Goal: Check status: Check status

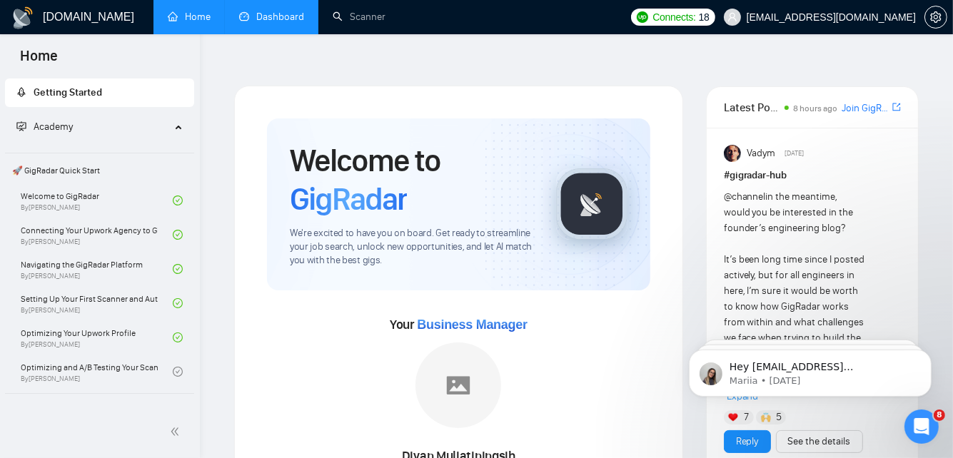
click at [297, 20] on link "Dashboard" at bounding box center [271, 17] width 65 height 12
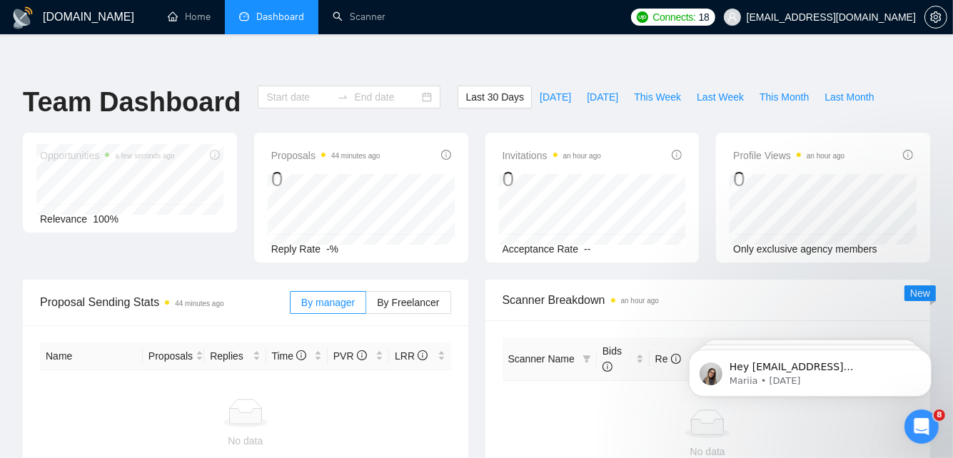
type input "[DATE]"
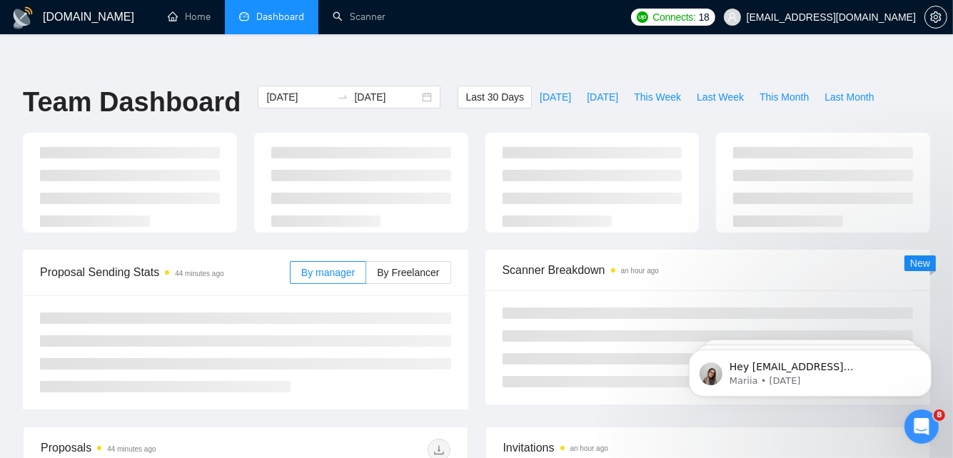
click at [580, 11] on ul "Home Dashboard Scanner" at bounding box center [385, 17] width 475 height 34
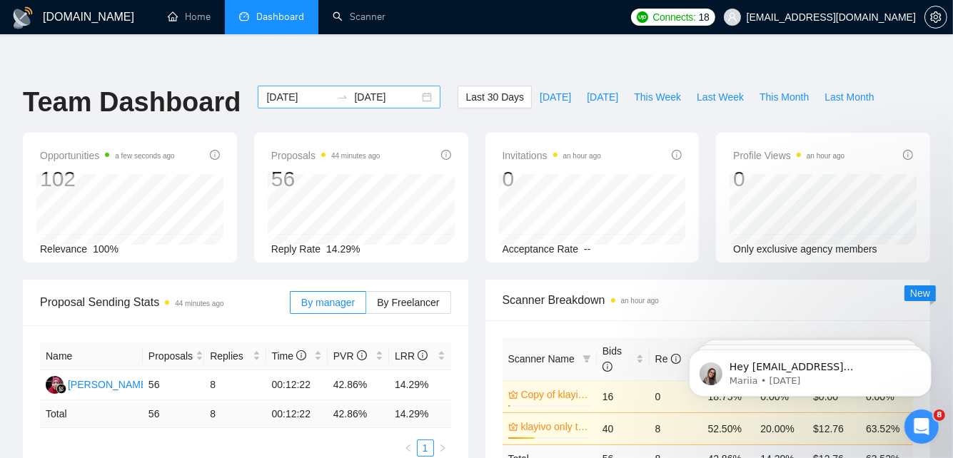
click at [288, 89] on input "[DATE]" at bounding box center [298, 97] width 65 height 16
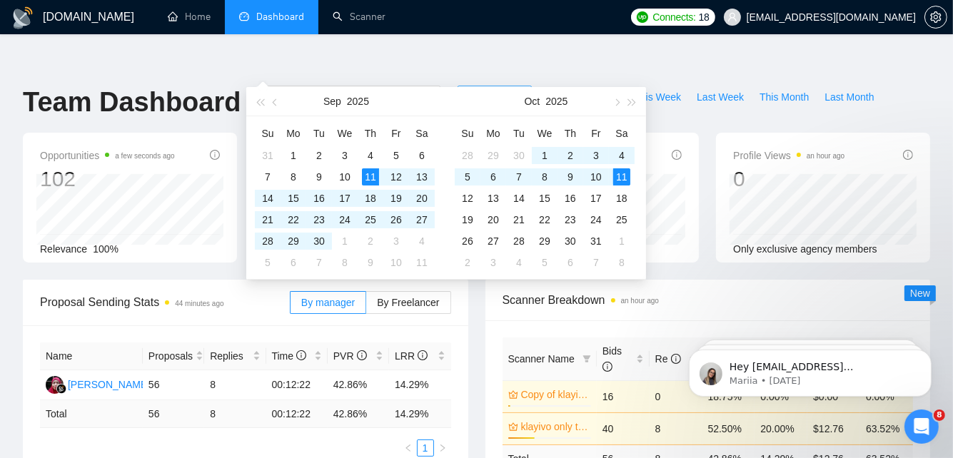
click at [479, 89] on span "Last 30 Days" at bounding box center [494, 97] width 59 height 16
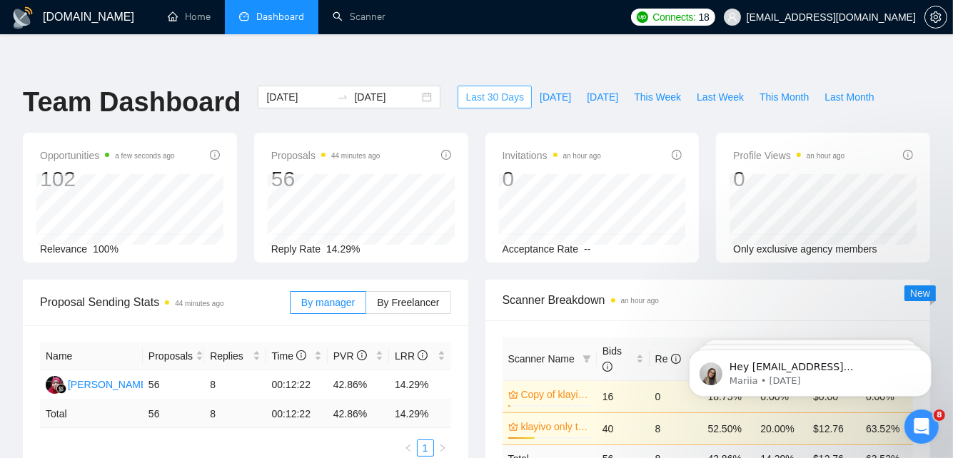
click at [479, 89] on span "Last 30 Days" at bounding box center [494, 97] width 59 height 16
click at [539, 89] on span "[DATE]" at bounding box center [554, 97] width 31 height 16
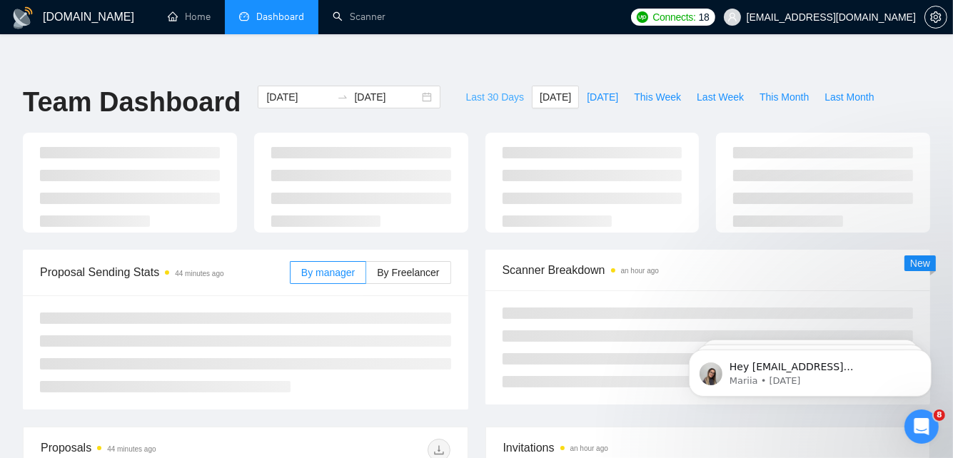
click at [503, 89] on span "Last 30 Days" at bounding box center [494, 97] width 59 height 16
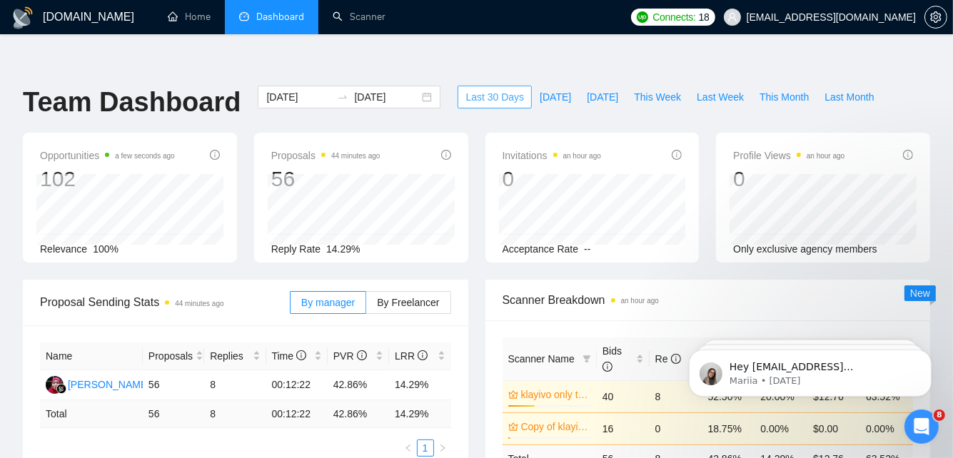
click at [477, 89] on span "Last 30 Days" at bounding box center [494, 97] width 59 height 16
click at [421, 86] on div "[DATE] [DATE]" at bounding box center [349, 97] width 183 height 23
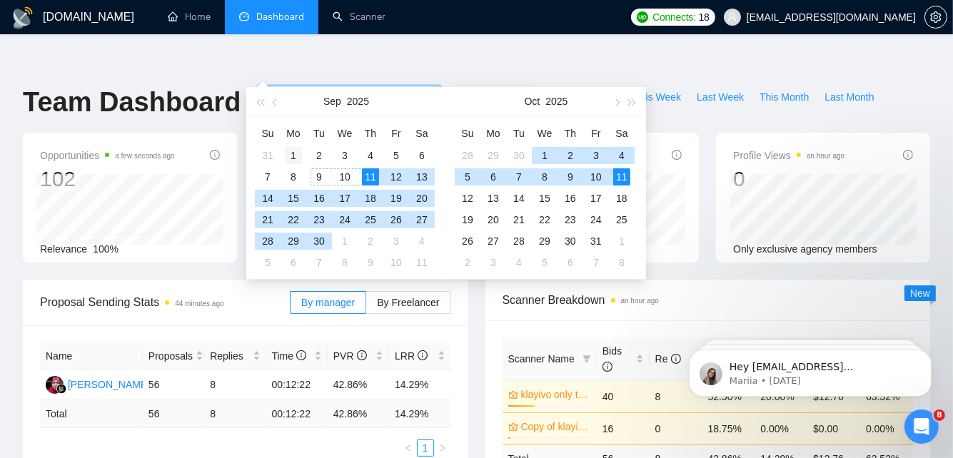
type input "[DATE]"
click at [292, 155] on div "1" at bounding box center [293, 155] width 17 height 17
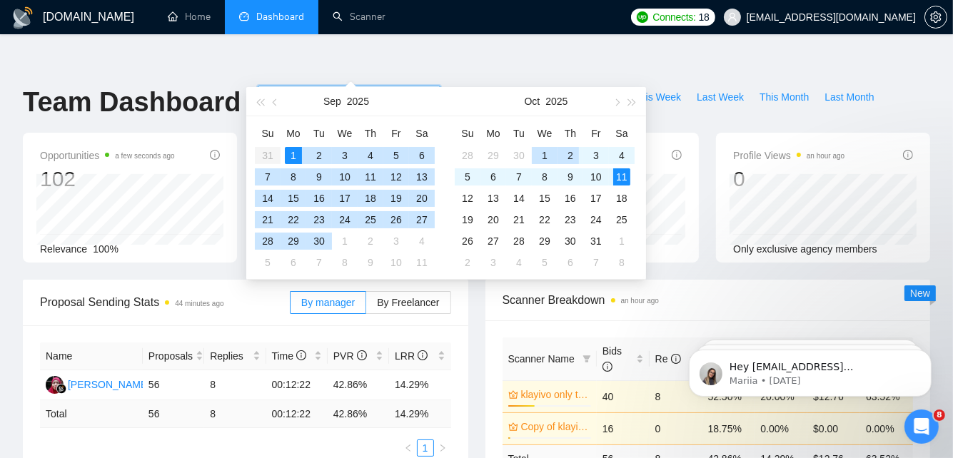
type input "[DATE]"
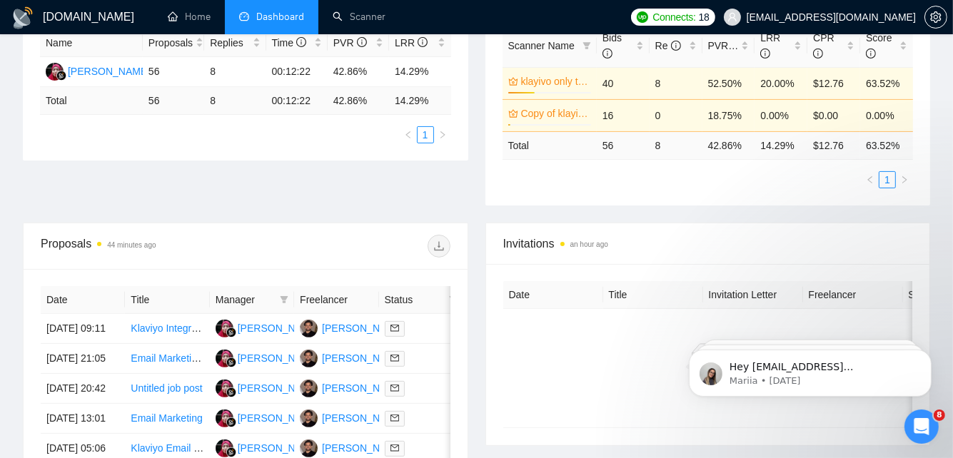
scroll to position [315, 0]
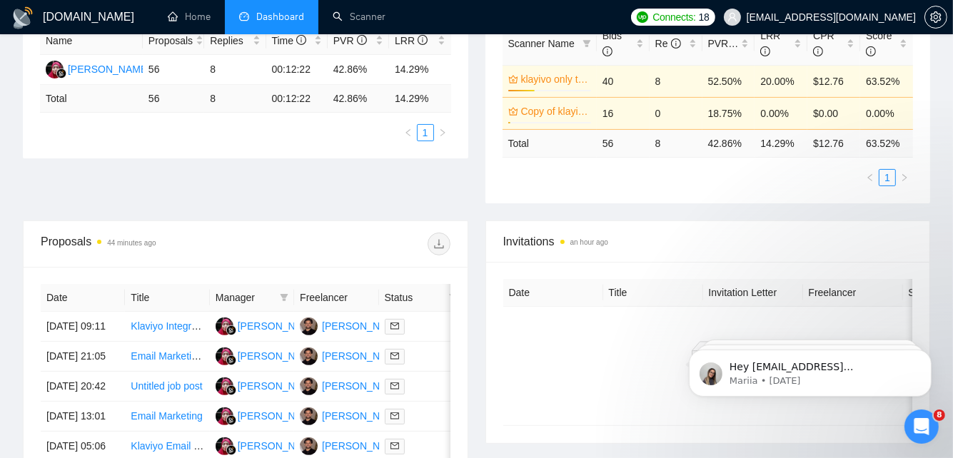
click at [634, 169] on ul "1" at bounding box center [707, 177] width 411 height 17
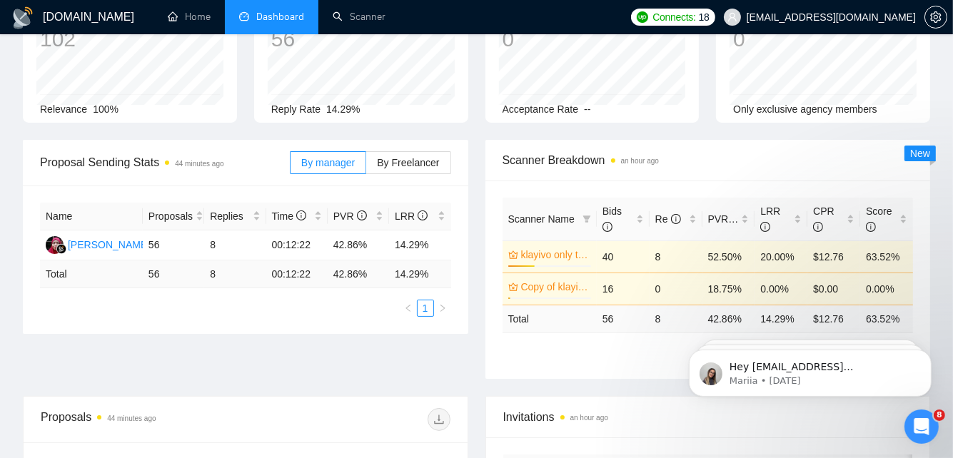
scroll to position [139, 0]
click at [728, 152] on span "Scanner Breakdown an hour ago" at bounding box center [707, 161] width 411 height 18
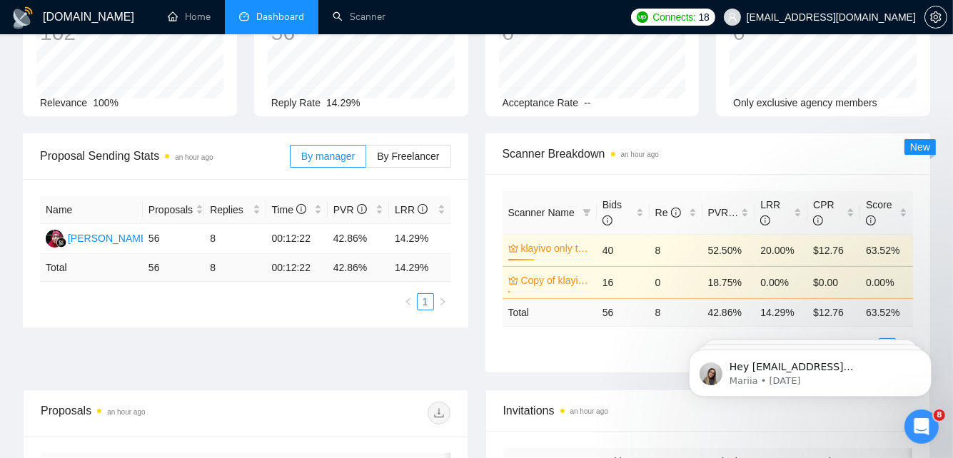
scroll to position [148, 0]
click at [762, 143] on span "Scanner Breakdown an hour ago" at bounding box center [707, 152] width 411 height 18
drag, startPoint x: 778, startPoint y: 111, endPoint x: 788, endPoint y: 115, distance: 10.9
click at [788, 132] on div "Scanner Breakdown an hour ago" at bounding box center [707, 152] width 411 height 41
click at [545, 143] on span "Scanner Breakdown an hour ago" at bounding box center [707, 152] width 411 height 18
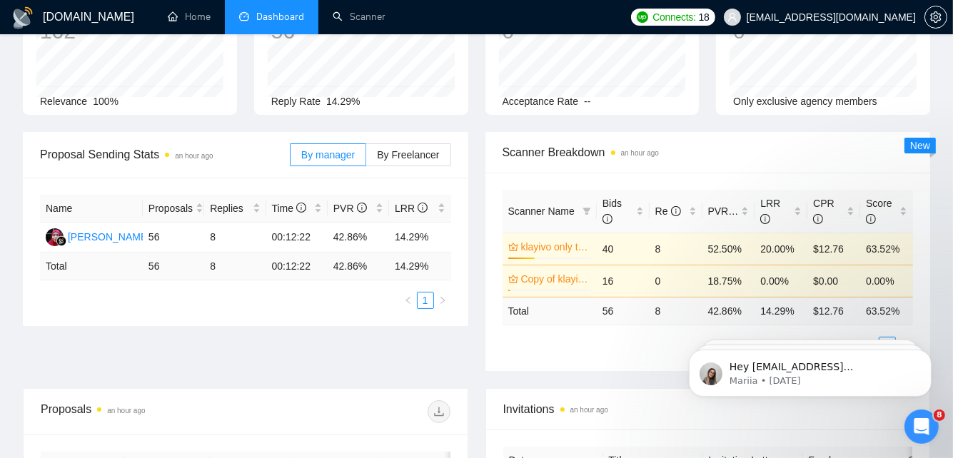
click at [545, 143] on span "Scanner Breakdown an hour ago" at bounding box center [707, 152] width 411 height 18
click at [549, 143] on span "Scanner Breakdown an hour ago" at bounding box center [707, 152] width 411 height 18
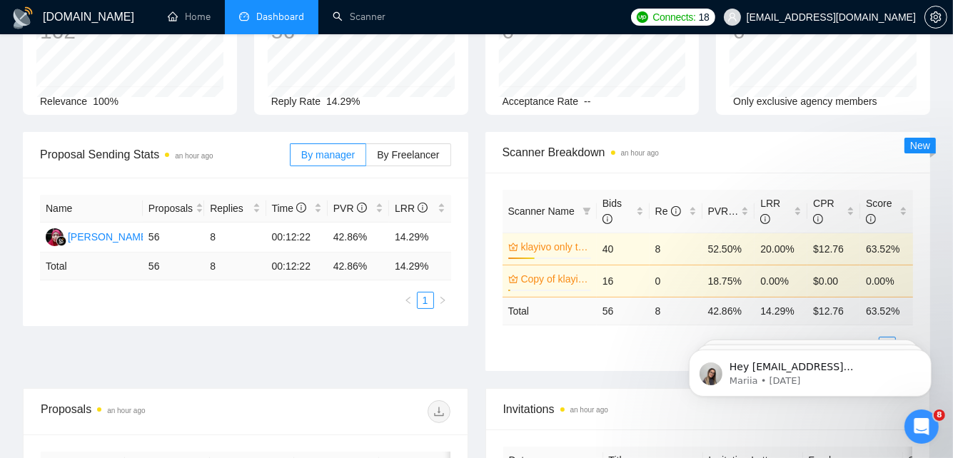
click at [549, 143] on span "Scanner Breakdown an hour ago" at bounding box center [707, 152] width 411 height 18
click at [562, 143] on span "Scanner Breakdown an hour ago" at bounding box center [707, 152] width 411 height 18
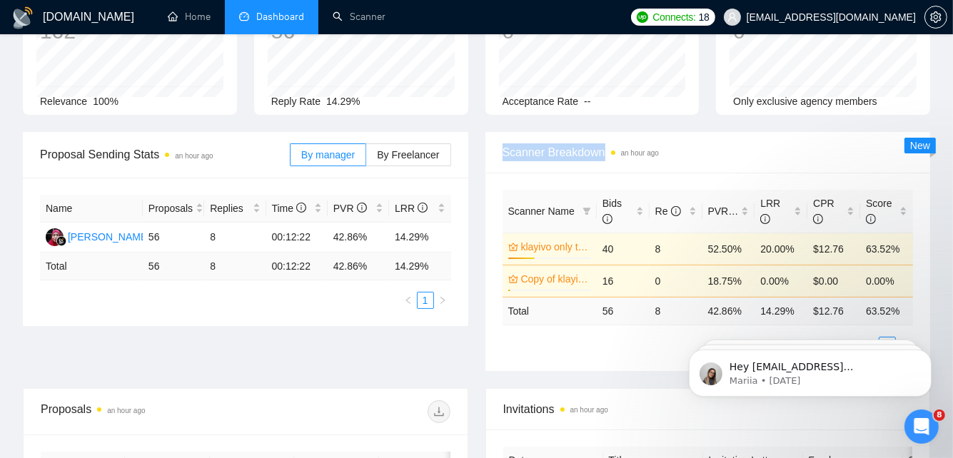
click at [562, 143] on span "Scanner Breakdown an hour ago" at bounding box center [707, 152] width 411 height 18
click at [726, 143] on span "Scanner Breakdown an hour ago" at bounding box center [707, 152] width 411 height 18
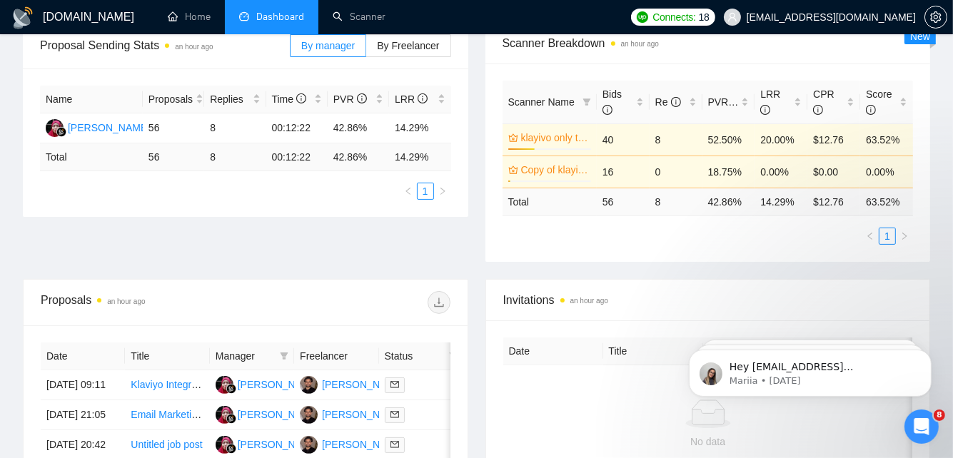
scroll to position [258, 0]
click at [707, 227] on ul "1" at bounding box center [707, 235] width 411 height 17
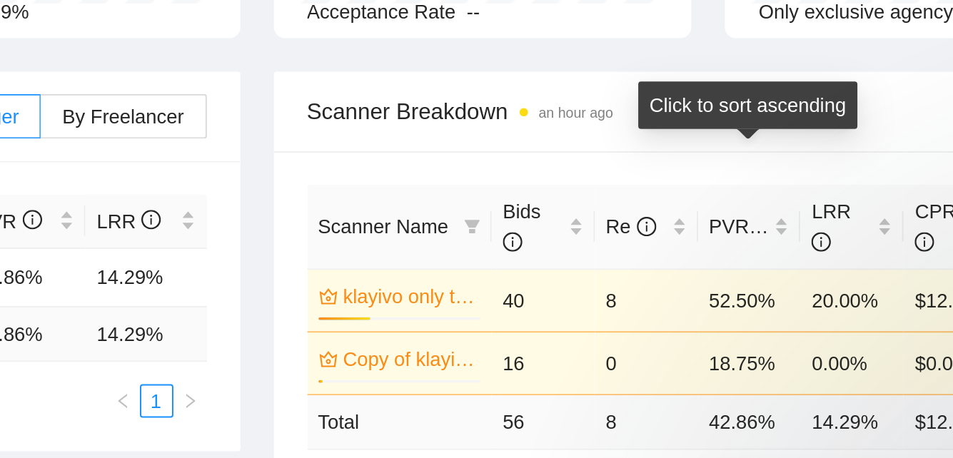
scroll to position [143, 0]
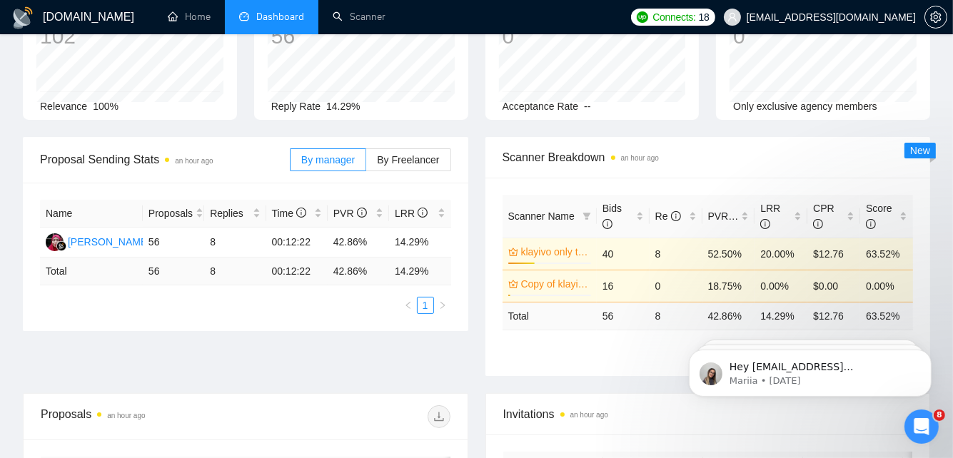
click at [614, 13] on ul "Home Dashboard Scanner" at bounding box center [385, 17] width 475 height 34
click at [624, 11] on ul "Home Dashboard Scanner" at bounding box center [385, 17] width 475 height 34
click at [624, 16] on ul "Home Dashboard Scanner" at bounding box center [385, 17] width 475 height 34
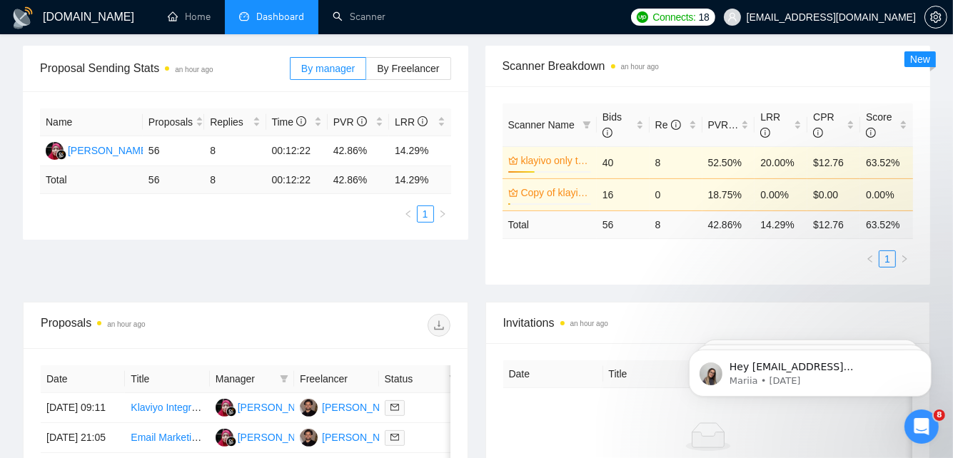
scroll to position [0, 0]
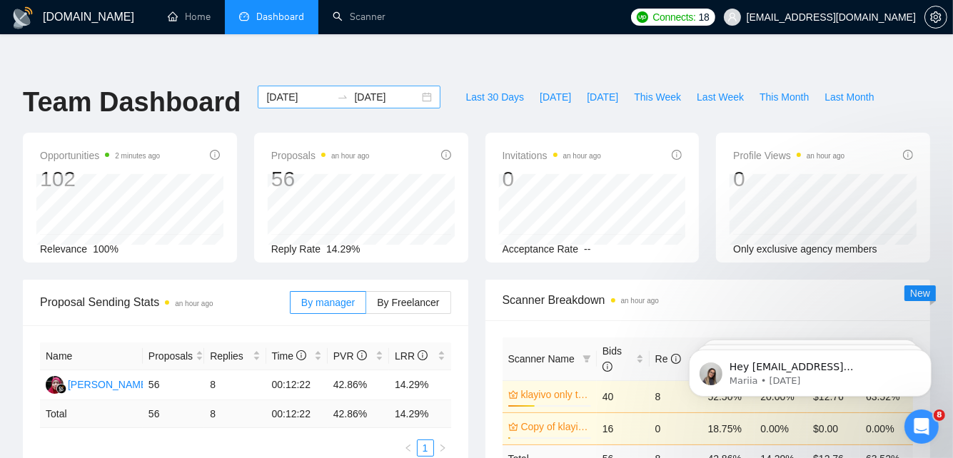
click at [258, 86] on div "[DATE] [DATE]" at bounding box center [349, 97] width 183 height 23
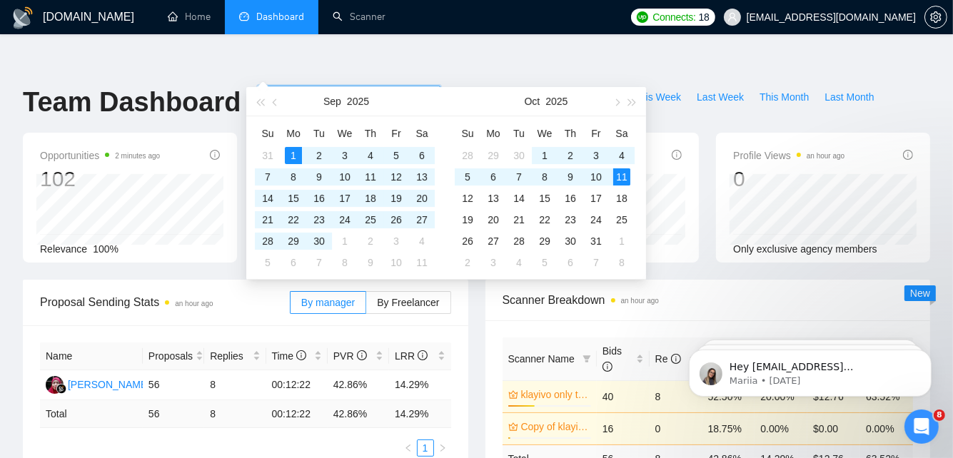
click at [266, 89] on input "[DATE]" at bounding box center [298, 97] width 65 height 16
click at [270, 105] on button "button" at bounding box center [276, 101] width 16 height 29
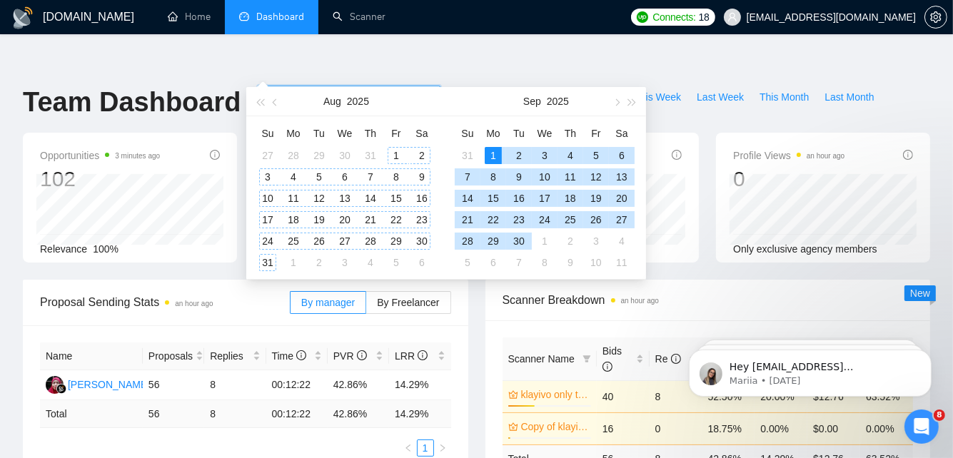
type input "[DATE]"
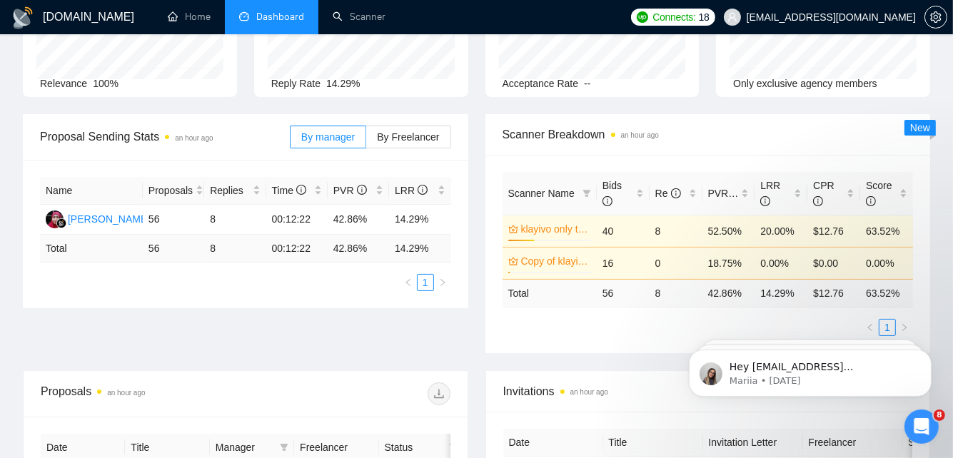
scroll to position [166, 0]
click at [556, 318] on ul "1" at bounding box center [707, 326] width 411 height 17
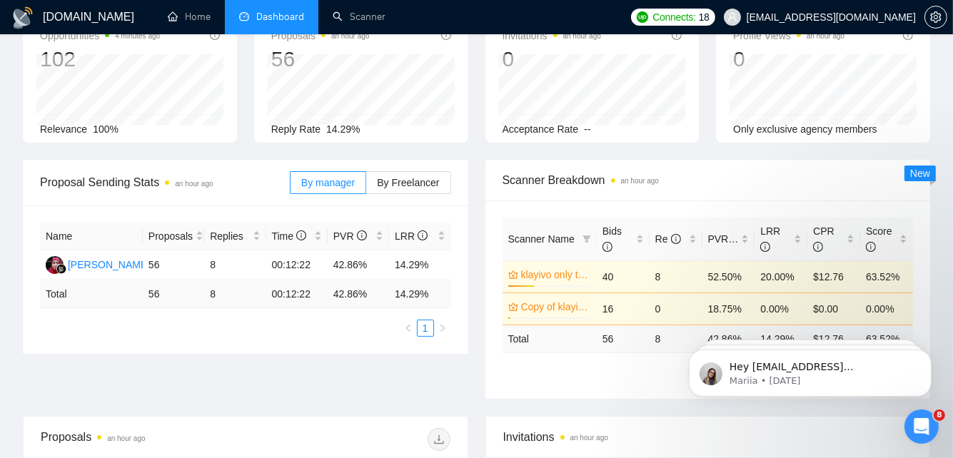
scroll to position [133, 0]
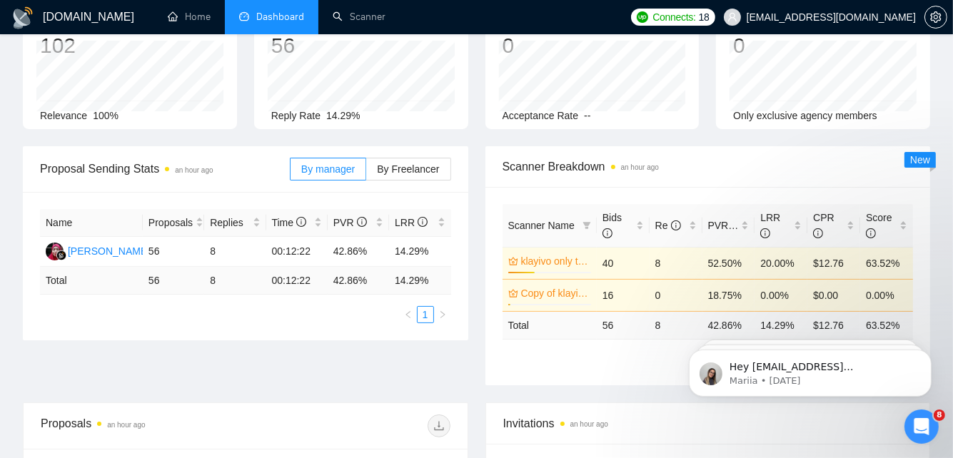
click at [777, 311] on td "14.29 %" at bounding box center [780, 325] width 53 height 28
